Goal: Task Accomplishment & Management: Manage account settings

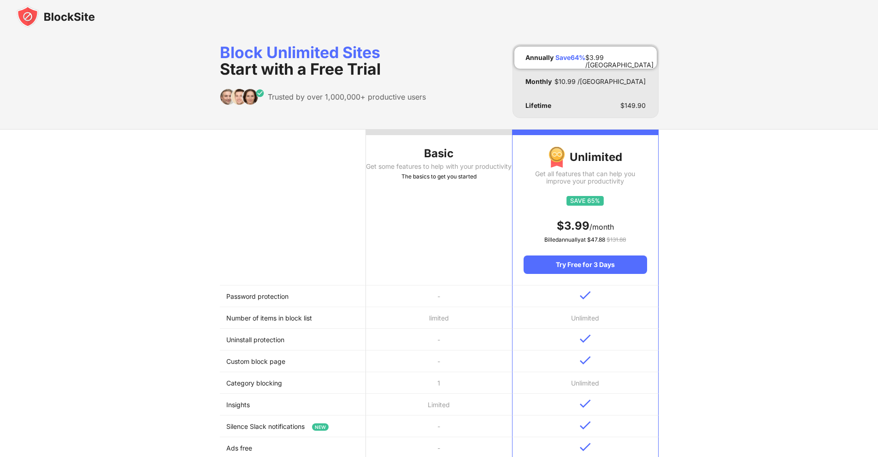
click at [426, 241] on th "Basic Get some features to help with your productivity The basics to get you st…" at bounding box center [439, 208] width 146 height 156
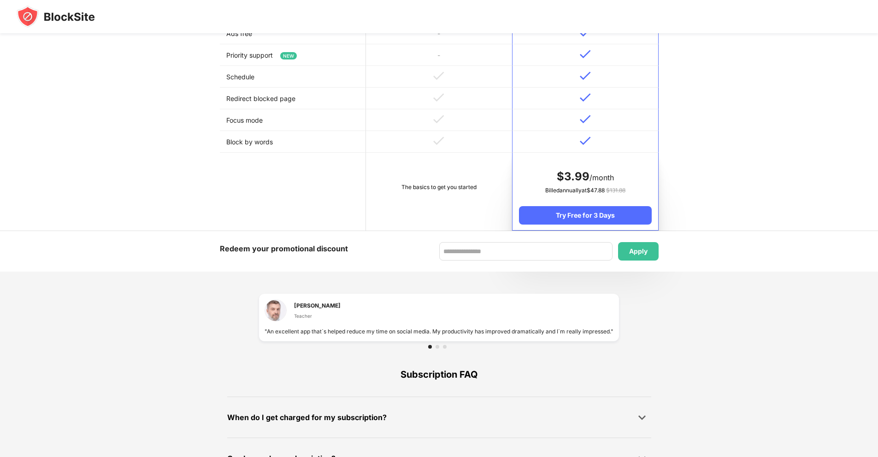
scroll to position [415, 0]
click at [446, 201] on td "The basics to get you started" at bounding box center [439, 191] width 146 height 78
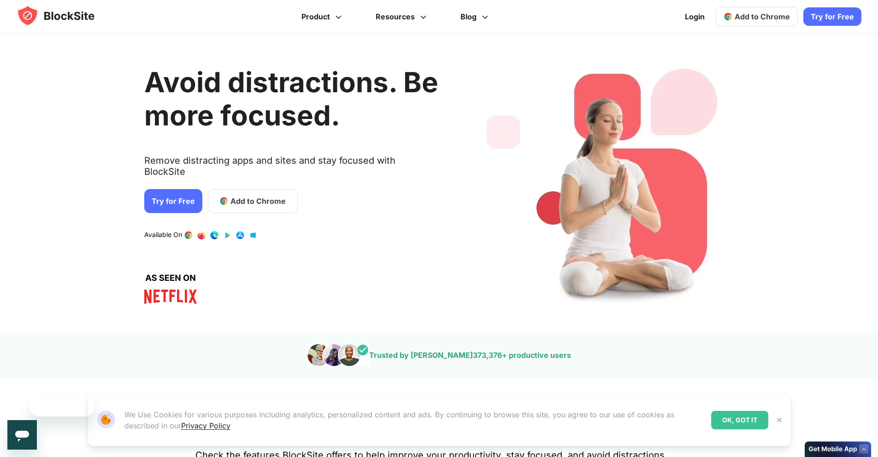
click at [241, 195] on div "Avoid distractions. Be more focused. Remove distracting apps and sites and stay…" at bounding box center [291, 182] width 294 height 271
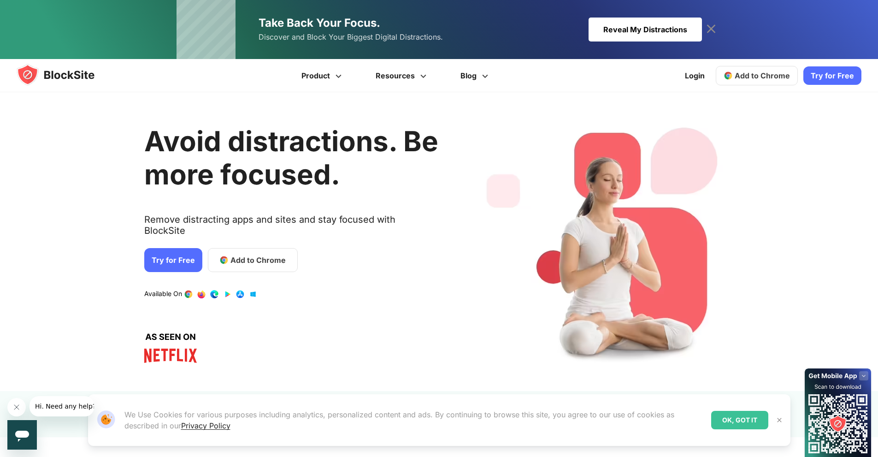
click at [733, 79] on img at bounding box center [728, 75] width 9 height 9
click at [707, 25] on icon at bounding box center [711, 29] width 15 height 15
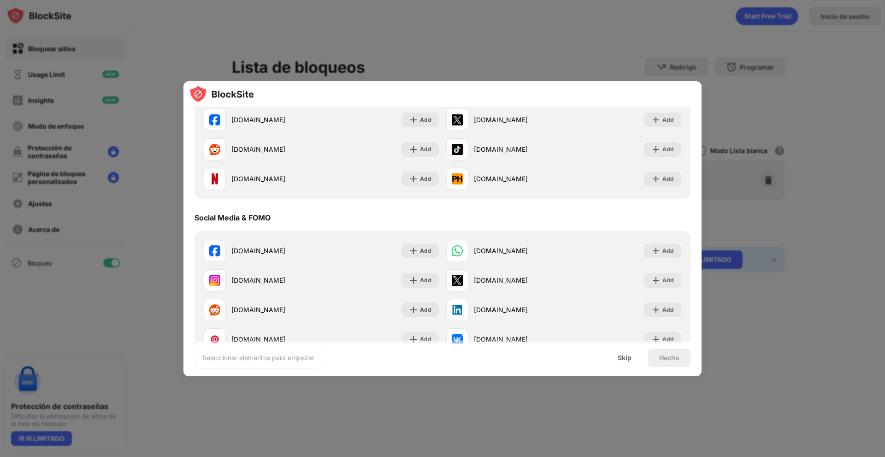
scroll to position [184, 0]
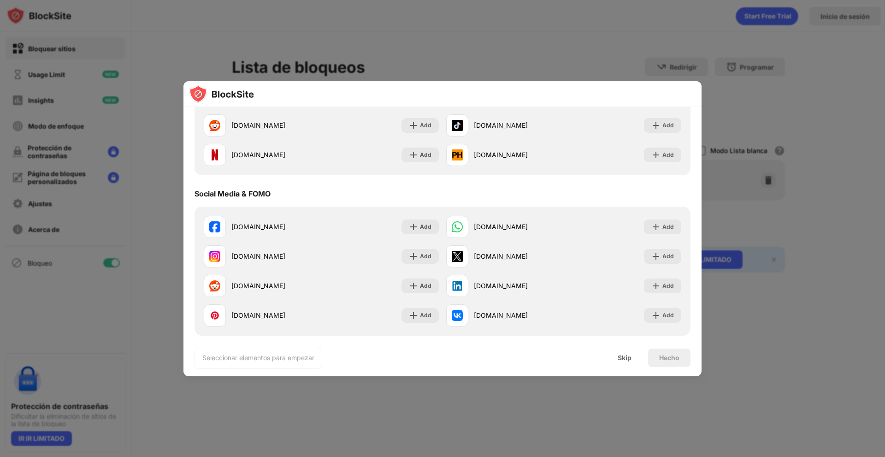
click at [868, 267] on div at bounding box center [442, 228] width 885 height 457
click at [637, 359] on div "Skip" at bounding box center [625, 358] width 36 height 18
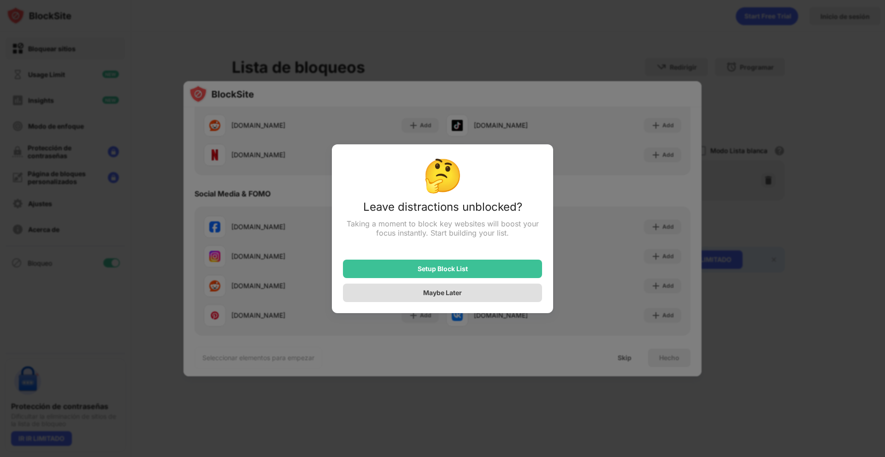
click at [489, 290] on div "Maybe Later" at bounding box center [442, 293] width 199 height 18
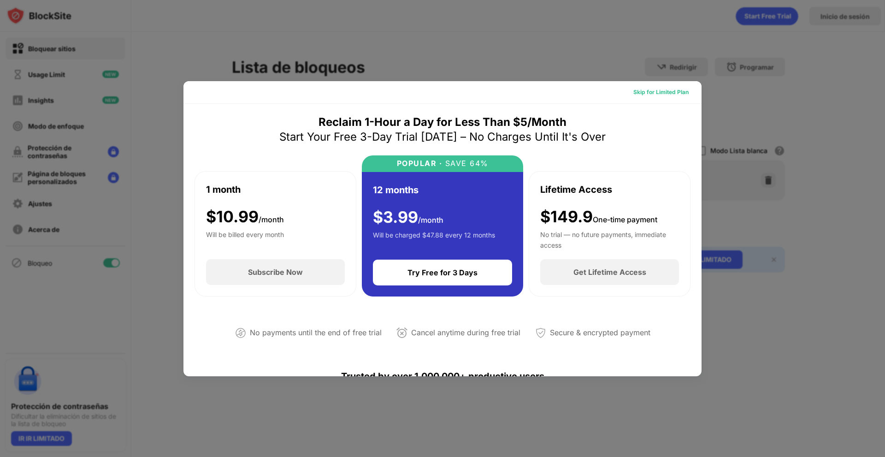
click at [663, 89] on div "Skip for Limited Plan" at bounding box center [661, 92] width 55 height 9
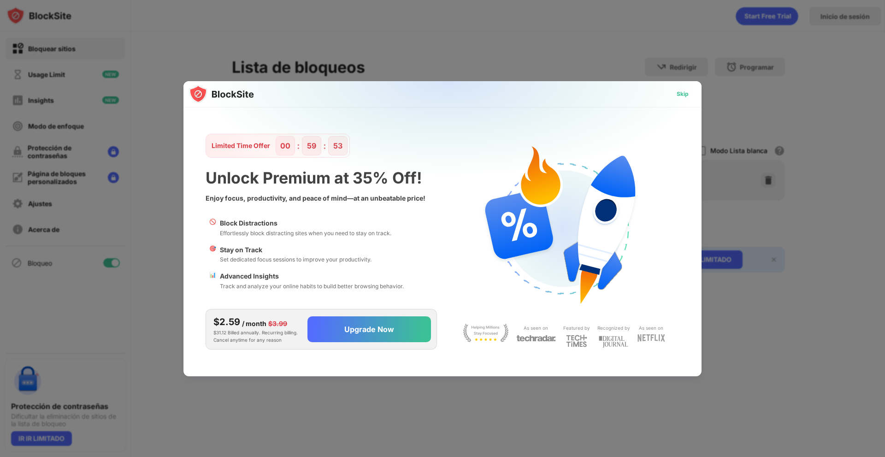
click at [672, 100] on div "Skip" at bounding box center [682, 94] width 27 height 15
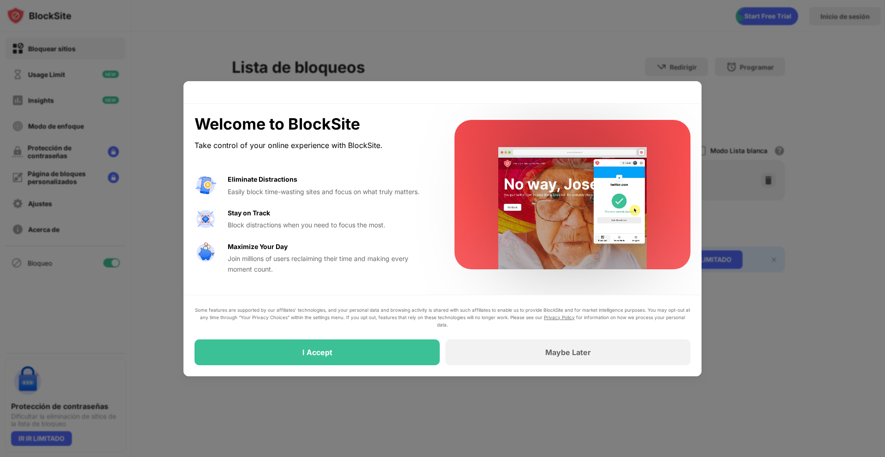
drag, startPoint x: 573, startPoint y: 67, endPoint x: 554, endPoint y: 166, distance: 100.9
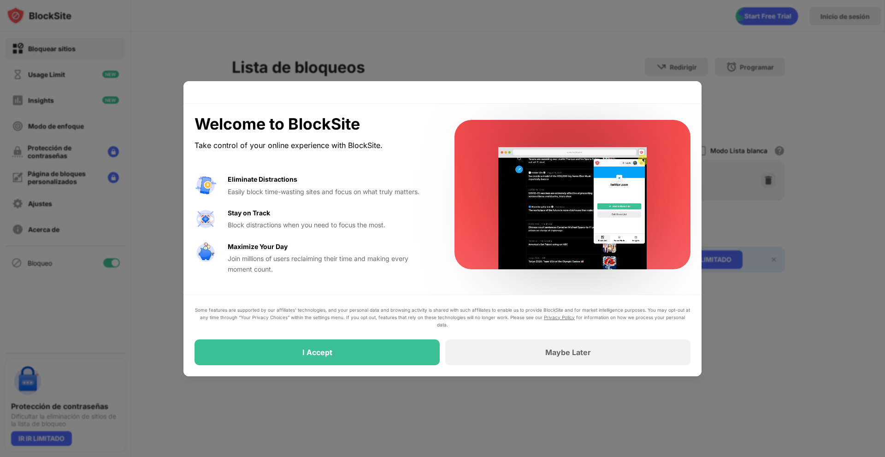
click at [572, 68] on div at bounding box center [442, 228] width 885 height 457
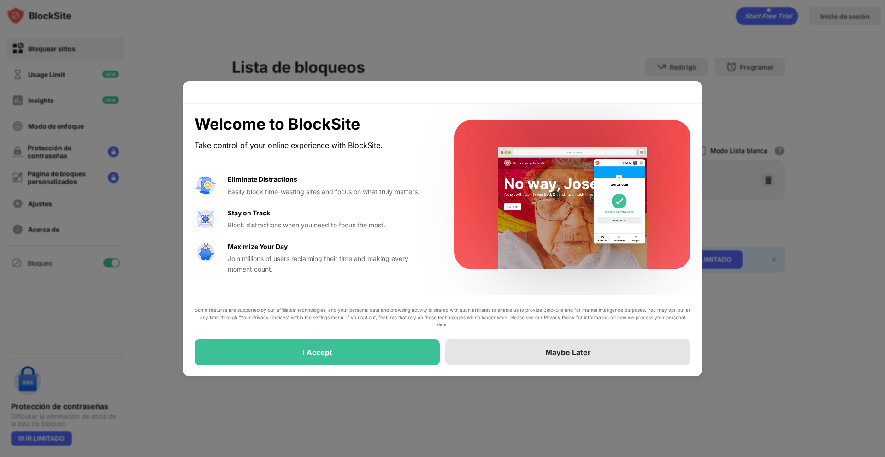
click at [560, 348] on div "Maybe Later" at bounding box center [568, 352] width 46 height 9
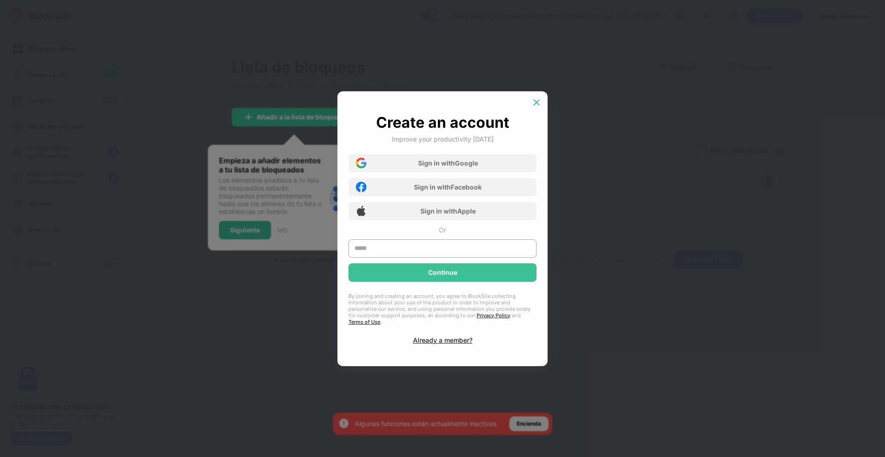
click at [534, 107] on img at bounding box center [536, 102] width 9 height 9
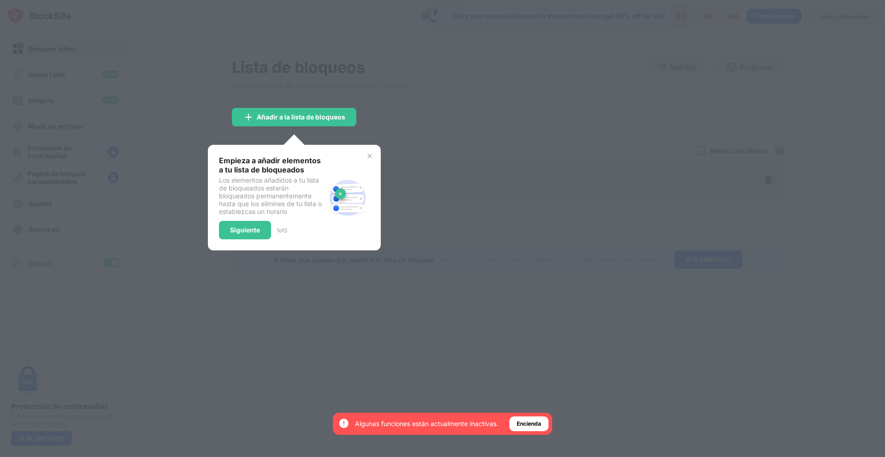
click at [453, 201] on div at bounding box center [442, 228] width 885 height 457
click at [370, 152] on div "Empieza a añadir elementos a tu lista de bloqueados Los elementos añadidos a tu…" at bounding box center [294, 198] width 173 height 106
click at [367, 158] on img at bounding box center [369, 155] width 7 height 7
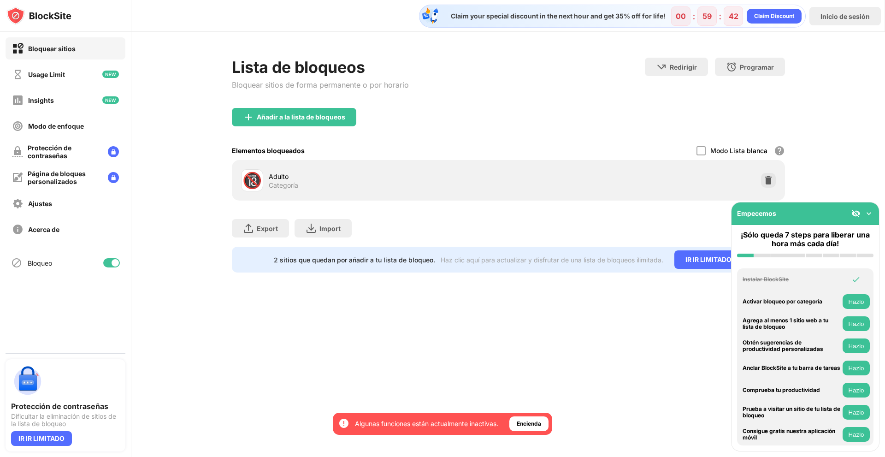
click at [861, 215] on div at bounding box center [863, 213] width 22 height 9
click at [871, 210] on img at bounding box center [869, 213] width 9 height 9
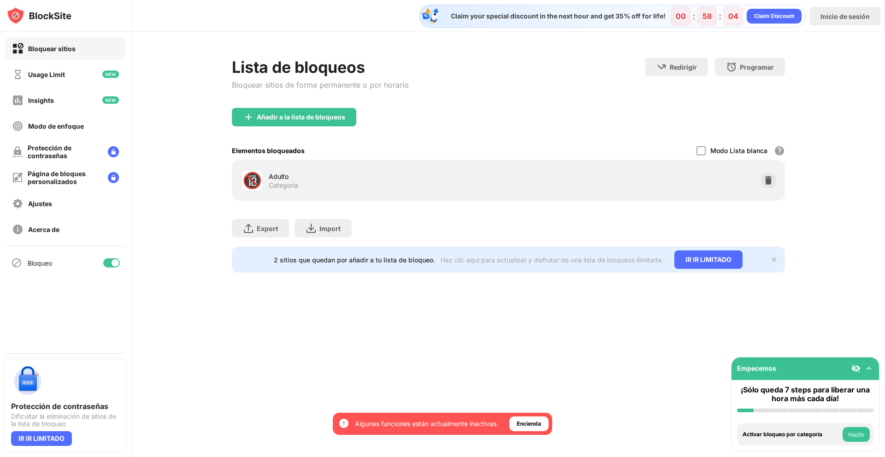
click at [656, 182] on div "🔞 Adulto Categoría" at bounding box center [508, 181] width 542 height 30
click at [705, 147] on div at bounding box center [701, 150] width 9 height 9
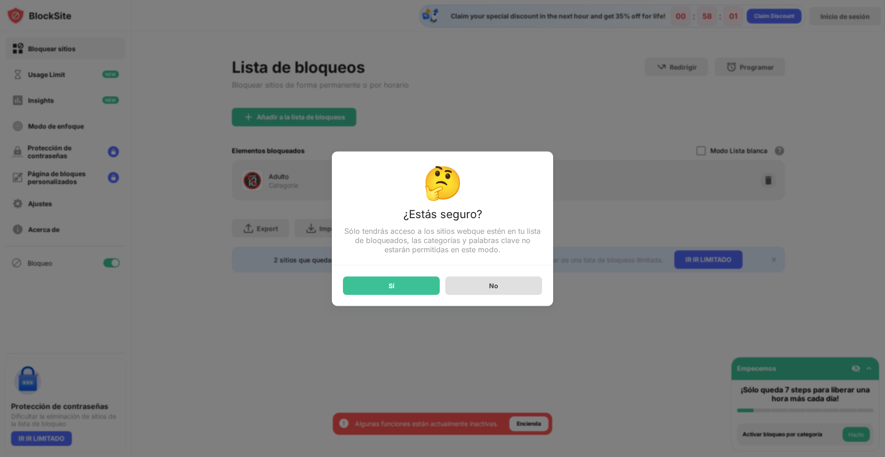
click at [496, 287] on div "No" at bounding box center [493, 286] width 9 height 8
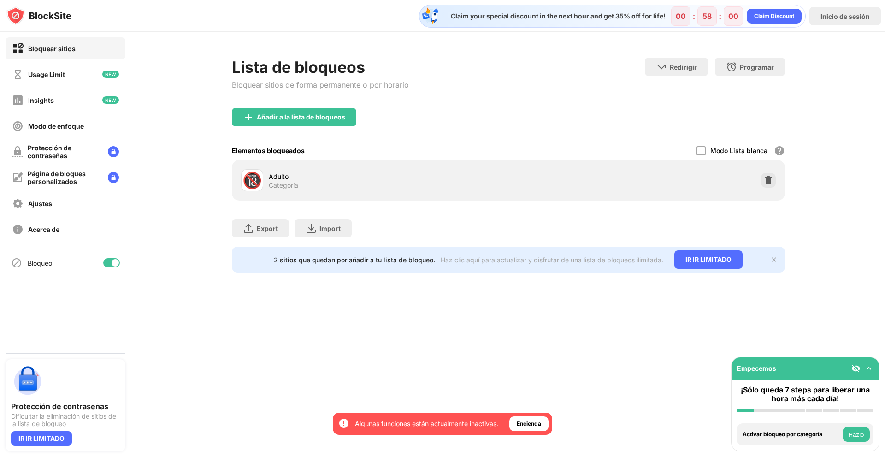
click at [278, 110] on div "Añadir a la lista de bloqueos" at bounding box center [294, 117] width 124 height 18
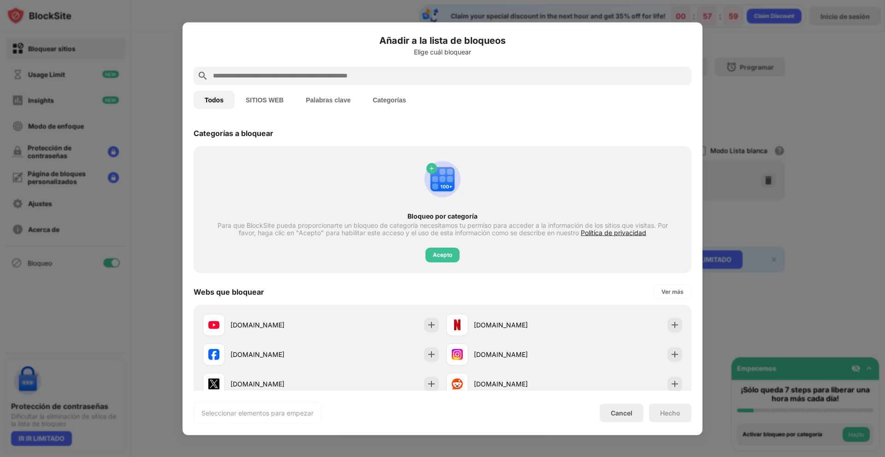
click at [272, 102] on button "SITIOS WEB" at bounding box center [265, 99] width 60 height 18
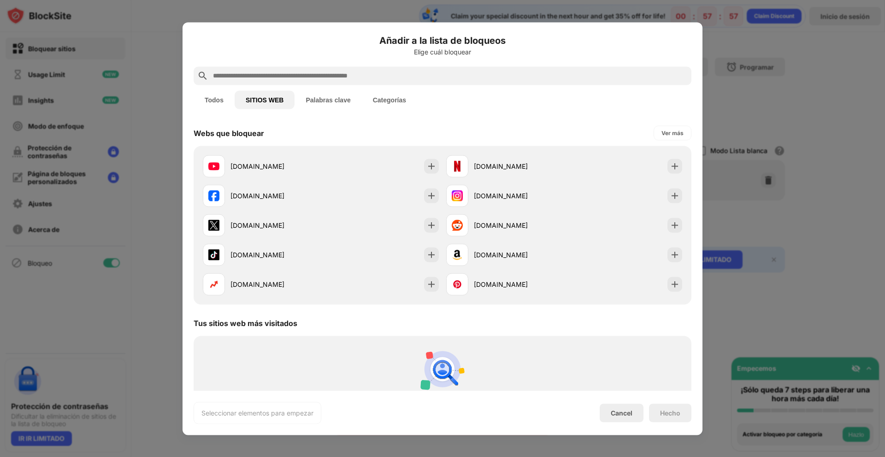
click at [383, 99] on button "Categorías" at bounding box center [389, 99] width 55 height 18
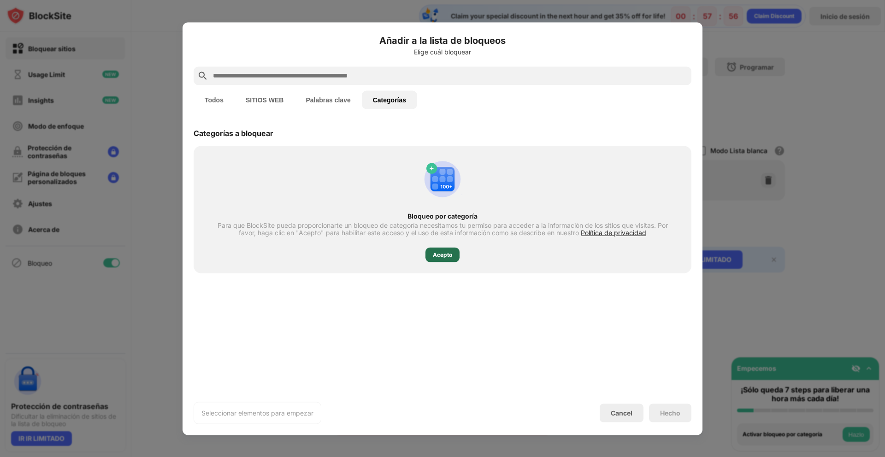
click at [441, 254] on div "Acepto" at bounding box center [442, 254] width 19 height 9
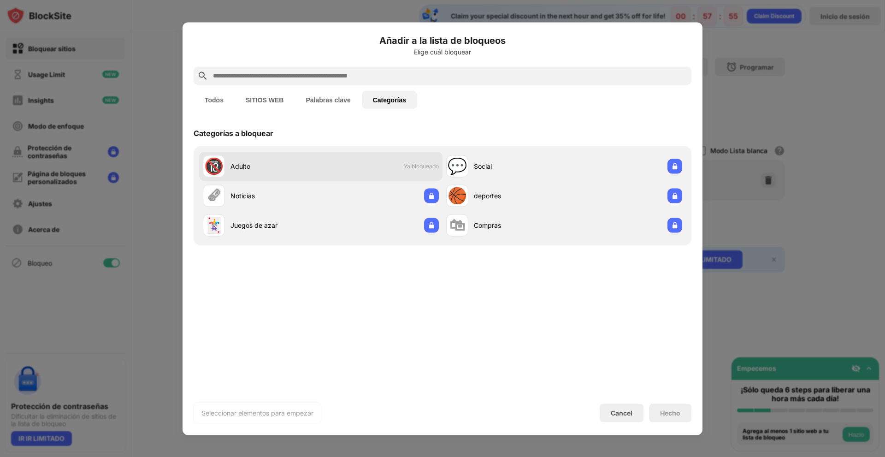
click at [383, 167] on div "🔞 Adulto Ya bloqueado" at bounding box center [320, 166] width 243 height 30
click at [415, 166] on span "Ya bloqueado" at bounding box center [421, 166] width 35 height 7
click at [327, 96] on button "Palabras clave" at bounding box center [328, 99] width 67 height 18
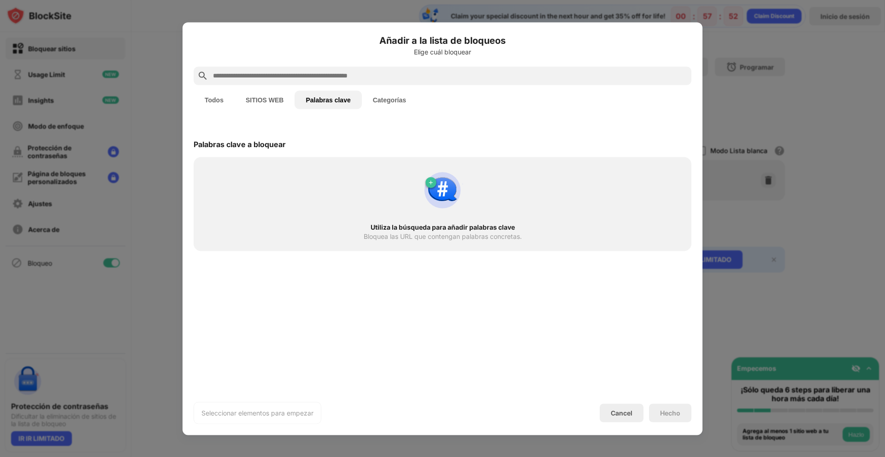
click at [278, 100] on button "SITIOS WEB" at bounding box center [265, 99] width 60 height 18
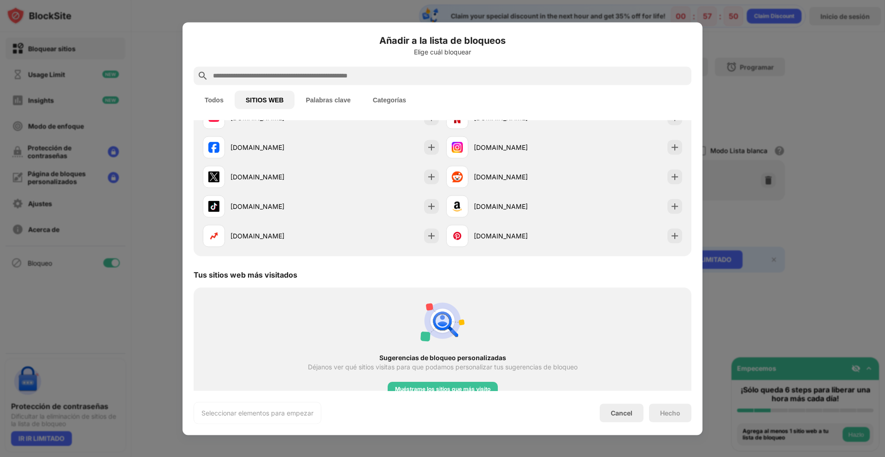
scroll to position [65, 0]
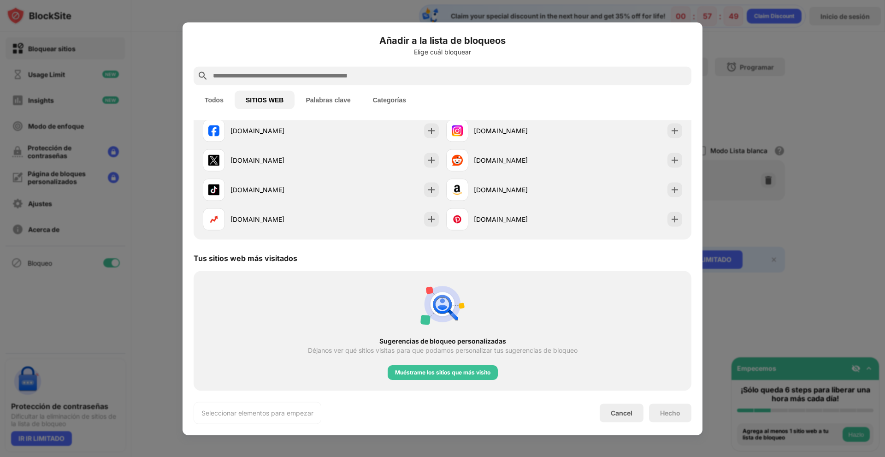
click at [221, 96] on button "Todos" at bounding box center [214, 99] width 41 height 18
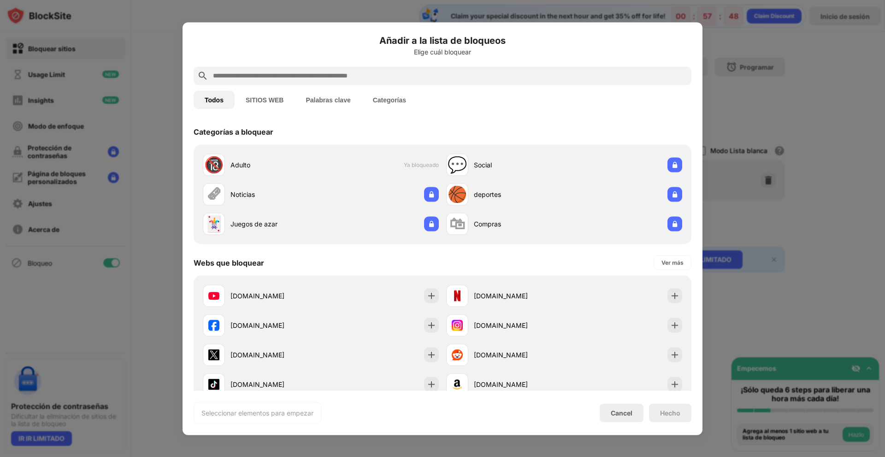
scroll to position [0, 0]
click at [337, 105] on button "Palabras clave" at bounding box center [328, 99] width 67 height 18
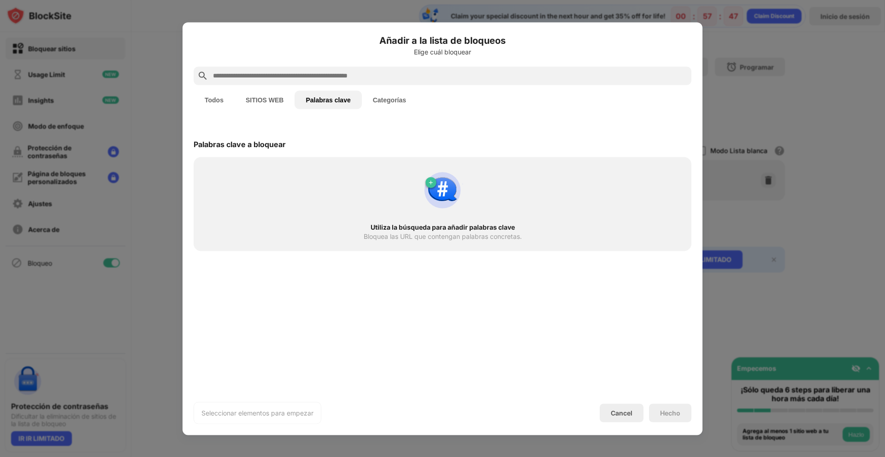
click at [310, 73] on input "text" at bounding box center [450, 75] width 476 height 11
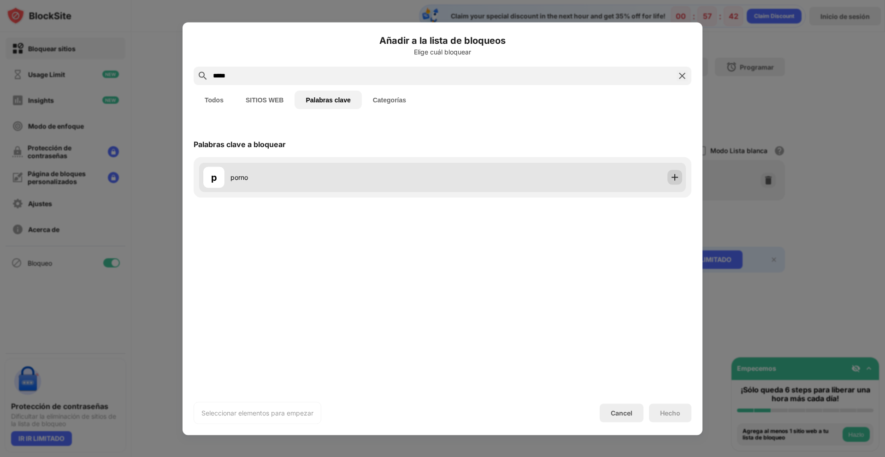
type input "*****"
click at [674, 175] on img at bounding box center [674, 176] width 9 height 9
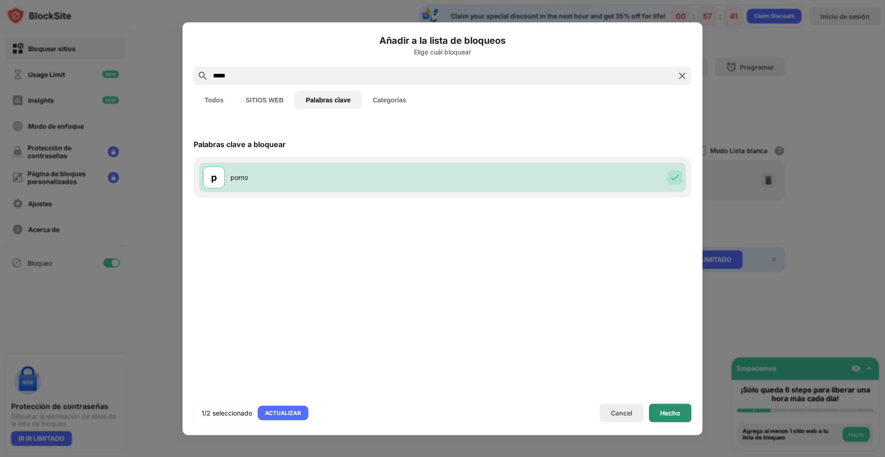
click at [675, 415] on div "Hecho" at bounding box center [670, 412] width 20 height 7
